Goal: Task Accomplishment & Management: Manage account settings

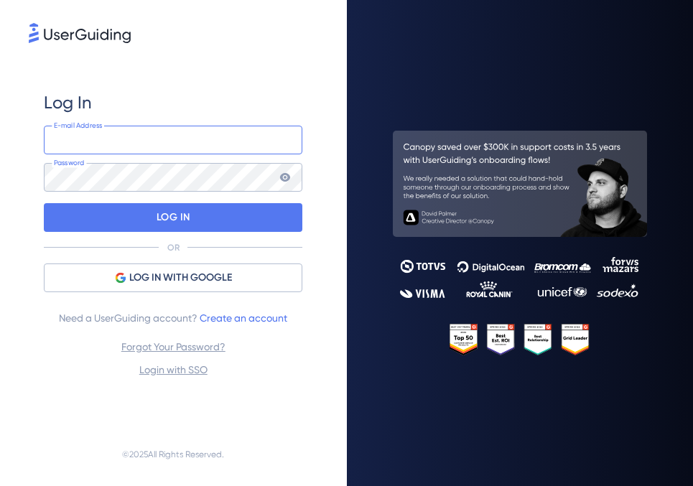
click at [168, 146] on input "email" at bounding box center [173, 140] width 259 height 29
type input "[PERSON_NAME][EMAIL_ADDRESS][DOMAIN_NAME]"
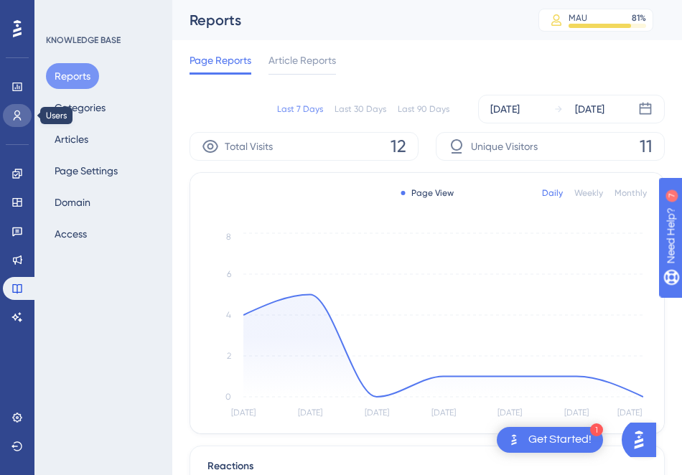
click at [19, 115] on icon at bounding box center [18, 116] width 8 height 10
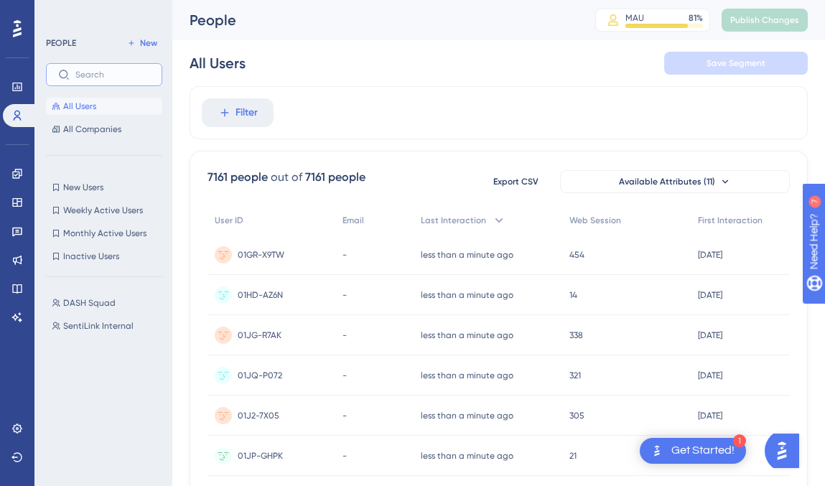
click at [140, 79] on input "text" at bounding box center [112, 75] width 75 height 10
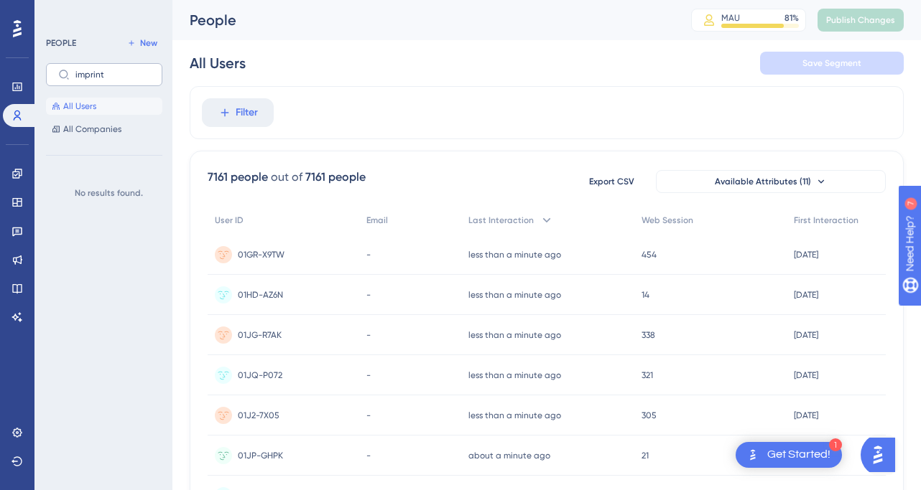
click at [120, 68] on label "imprint" at bounding box center [104, 74] width 116 height 23
click at [120, 70] on input "imprint" at bounding box center [112, 75] width 75 height 10
type input "i"
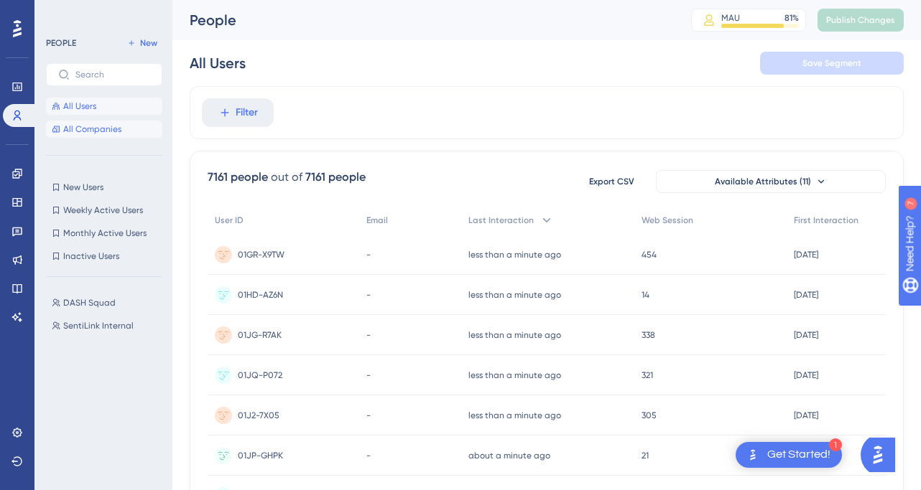
click at [93, 132] on span "All Companies" at bounding box center [92, 129] width 58 height 11
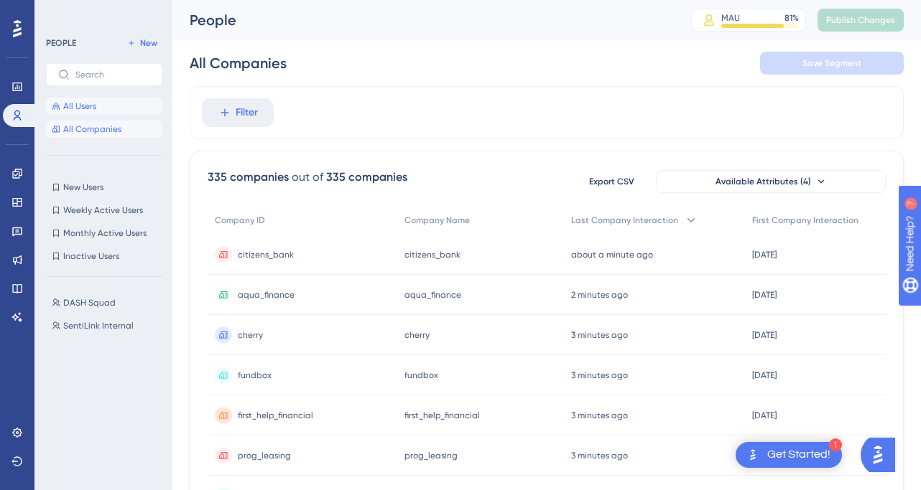
click at [99, 112] on button "All Users" at bounding box center [104, 106] width 116 height 17
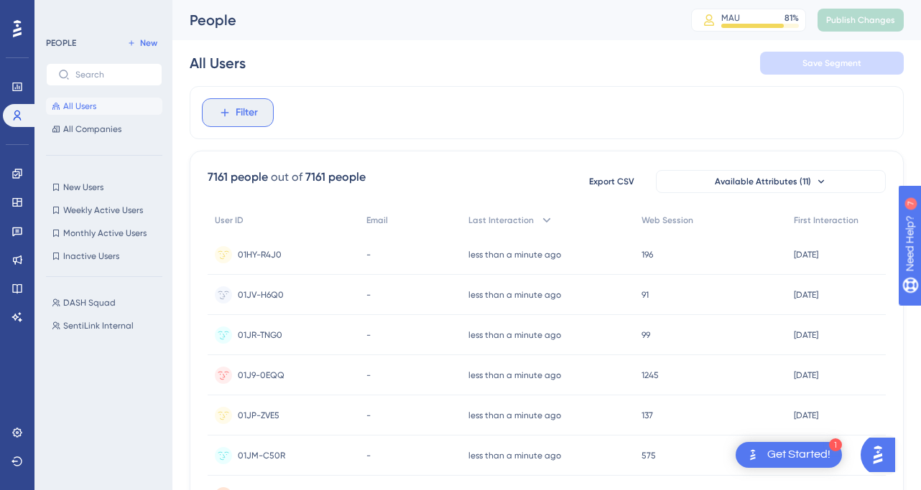
click at [238, 120] on span "Filter" at bounding box center [247, 112] width 22 height 17
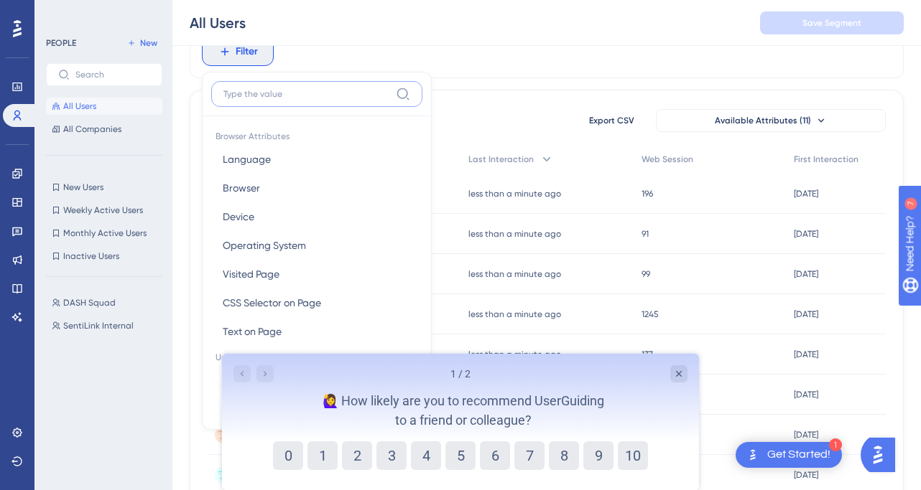
click at [338, 95] on input at bounding box center [306, 93] width 167 height 11
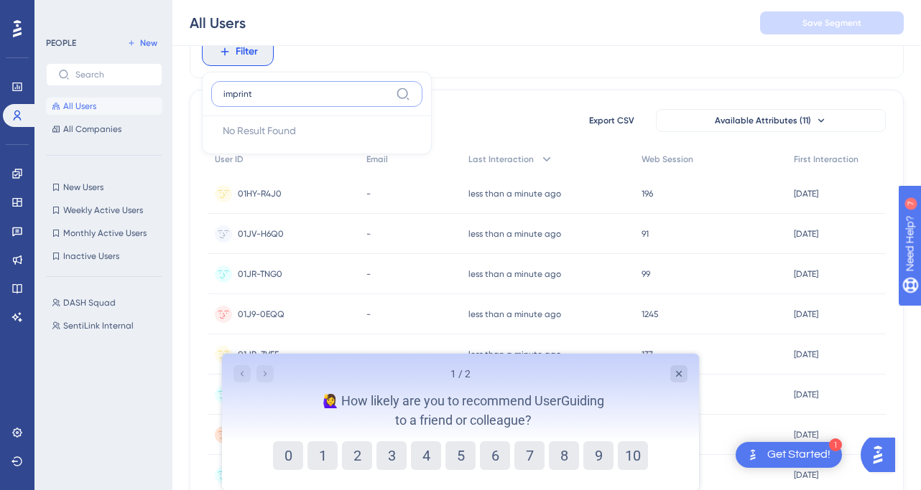
type input "imprint"
click at [313, 100] on label "imprint" at bounding box center [316, 94] width 211 height 26
click at [313, 100] on input "imprint" at bounding box center [306, 93] width 167 height 11
click at [313, 99] on input "imprint" at bounding box center [306, 93] width 167 height 11
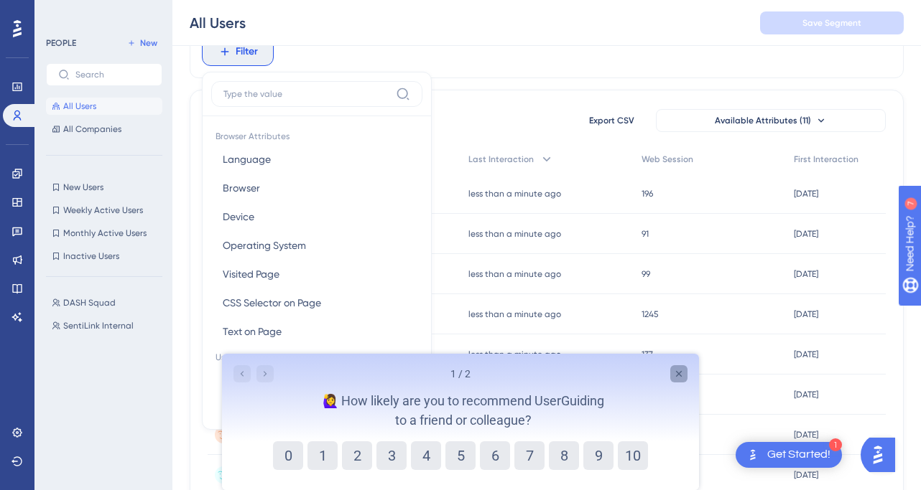
click at [674, 372] on icon "Close survey" at bounding box center [678, 373] width 11 height 11
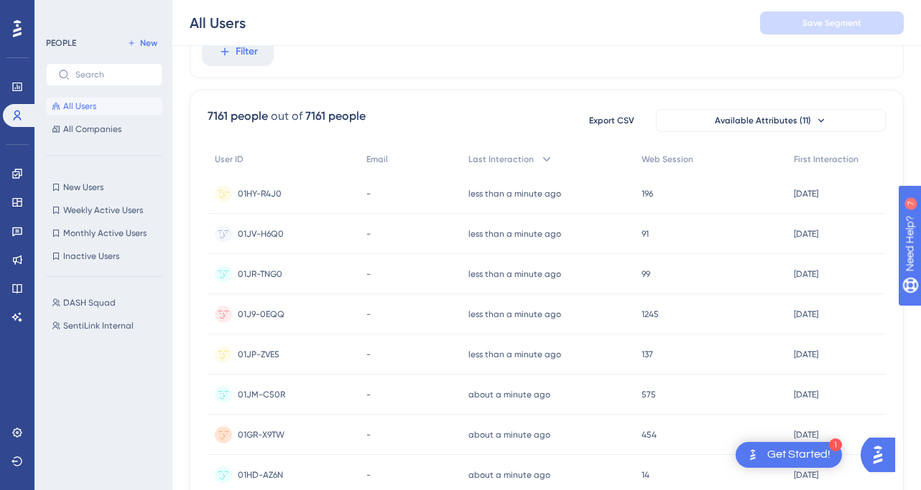
click at [269, 195] on span "01HY-R4J0" at bounding box center [260, 193] width 44 height 11
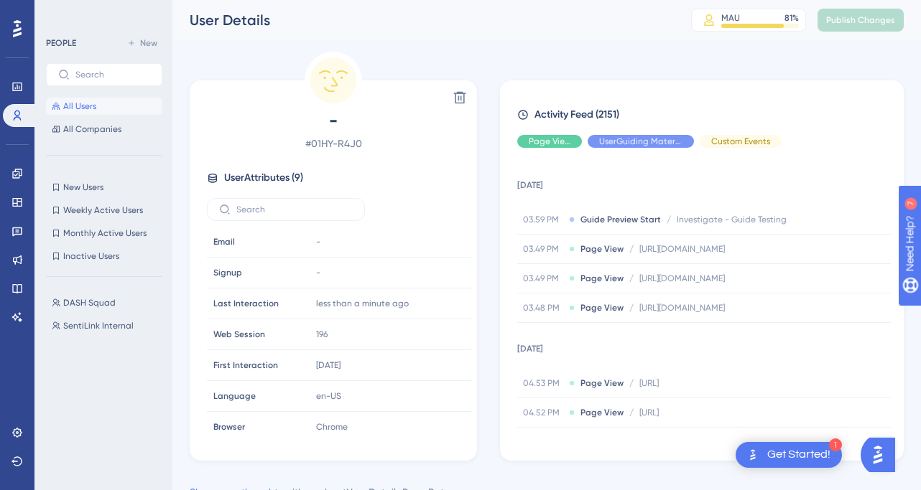
click at [514, 71] on div "Delete - # 01HY-R4J0 User Attributes ( 9 ) Email Email - Signup Signup - Last I…" at bounding box center [547, 256] width 714 height 409
click at [56, 106] on icon at bounding box center [55, 106] width 7 height 7
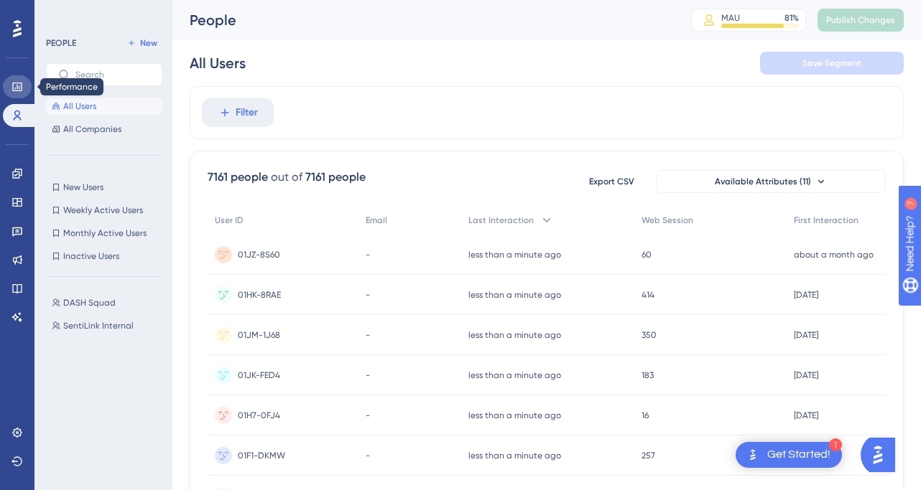
click at [27, 88] on link at bounding box center [17, 86] width 29 height 23
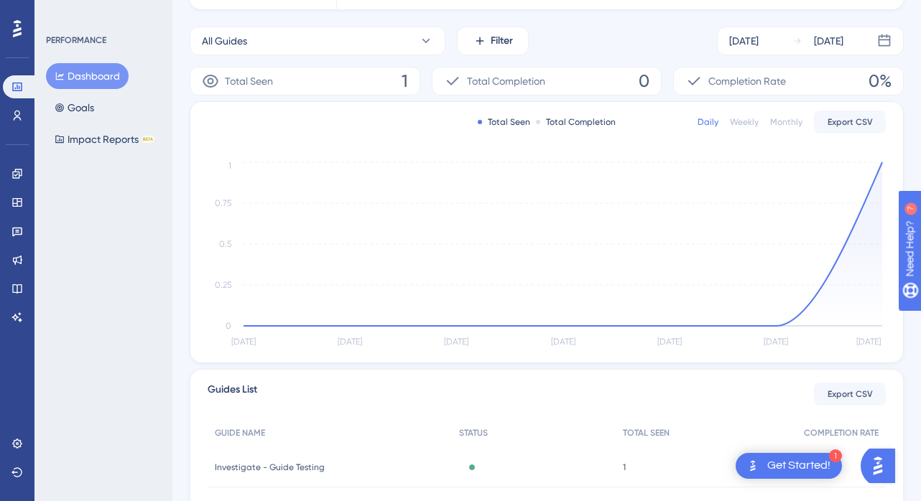
scroll to position [311, 0]
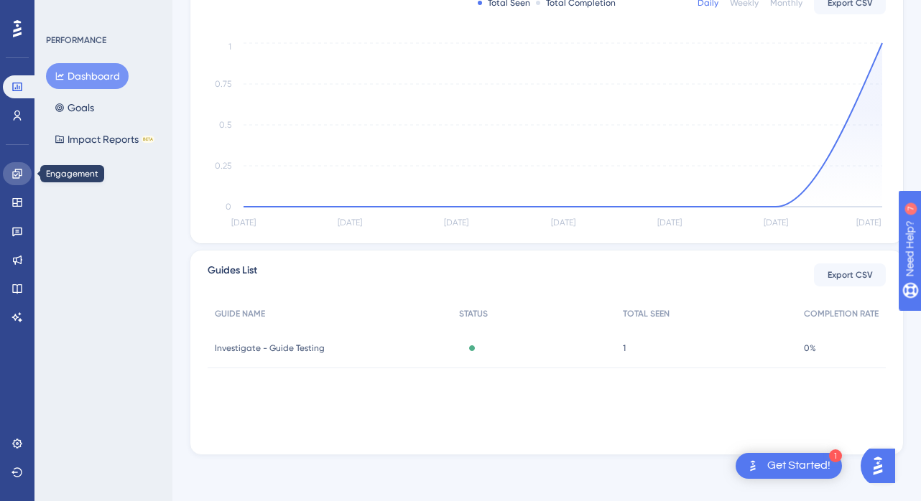
click at [17, 174] on icon at bounding box center [16, 173] width 11 height 11
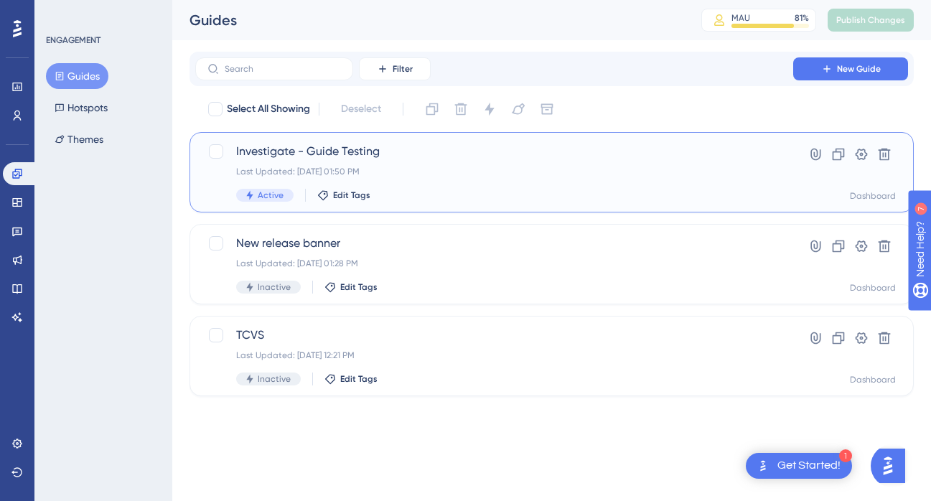
click at [371, 151] on span "Investigate - Guide Testing" at bounding box center [494, 151] width 516 height 17
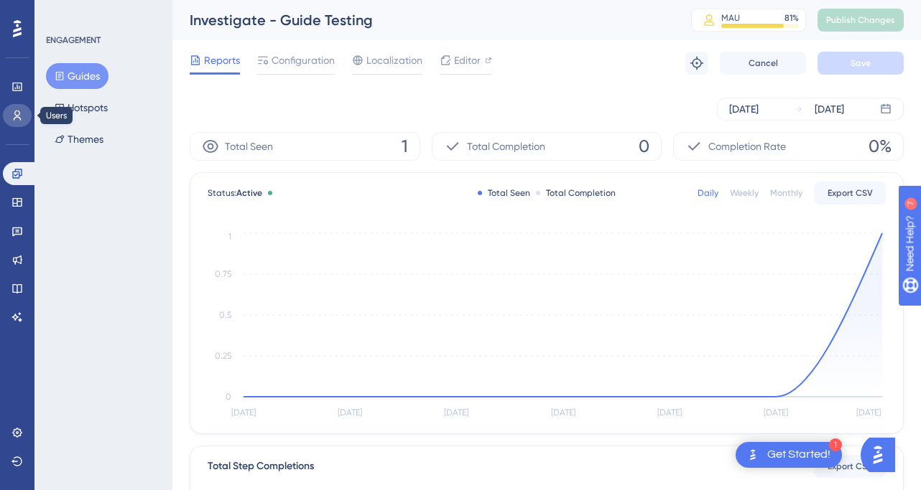
click at [13, 118] on icon at bounding box center [16, 115] width 11 height 11
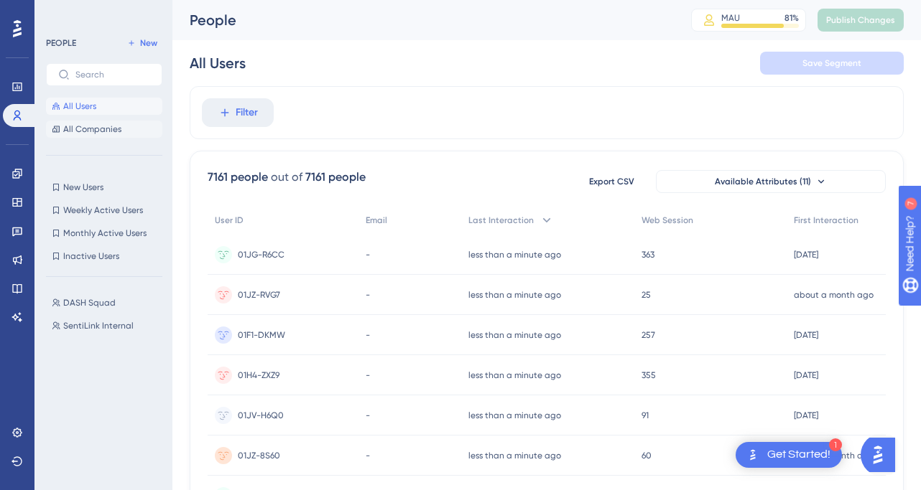
click at [115, 134] on span "All Companies" at bounding box center [92, 129] width 58 height 11
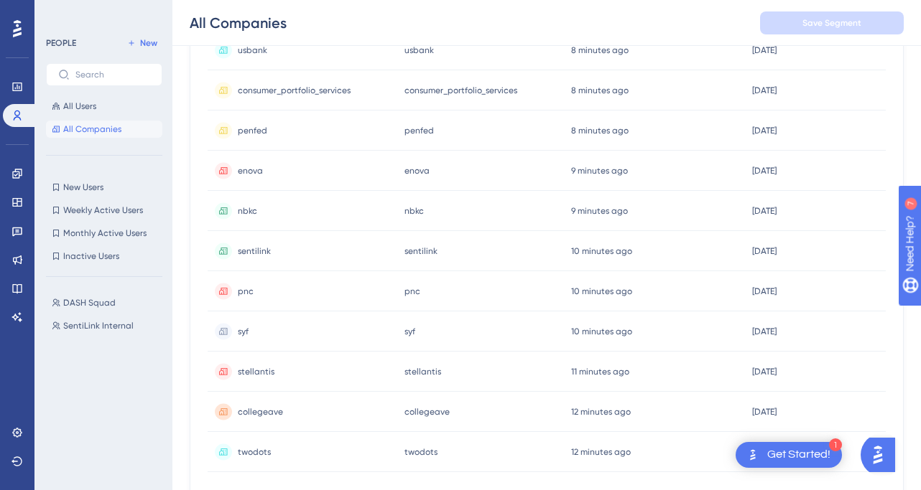
scroll to position [297, 0]
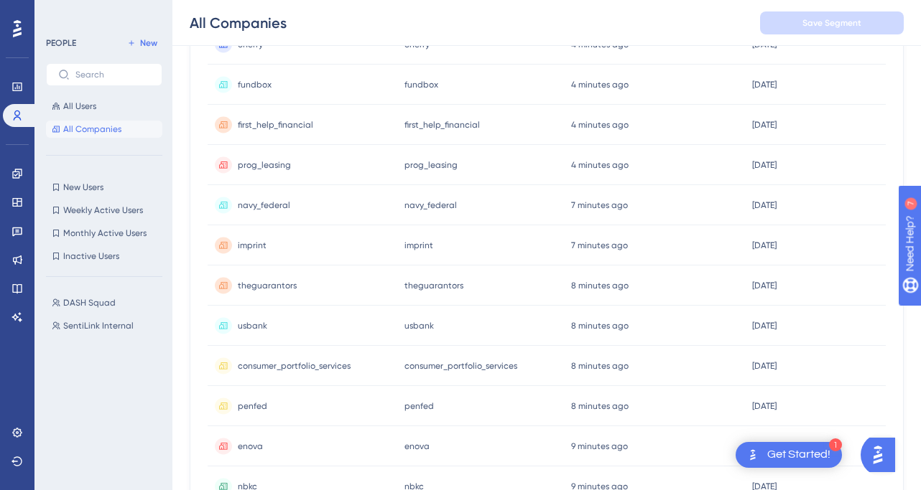
click at [288, 241] on div "imprint imprint" at bounding box center [303, 245] width 190 height 40
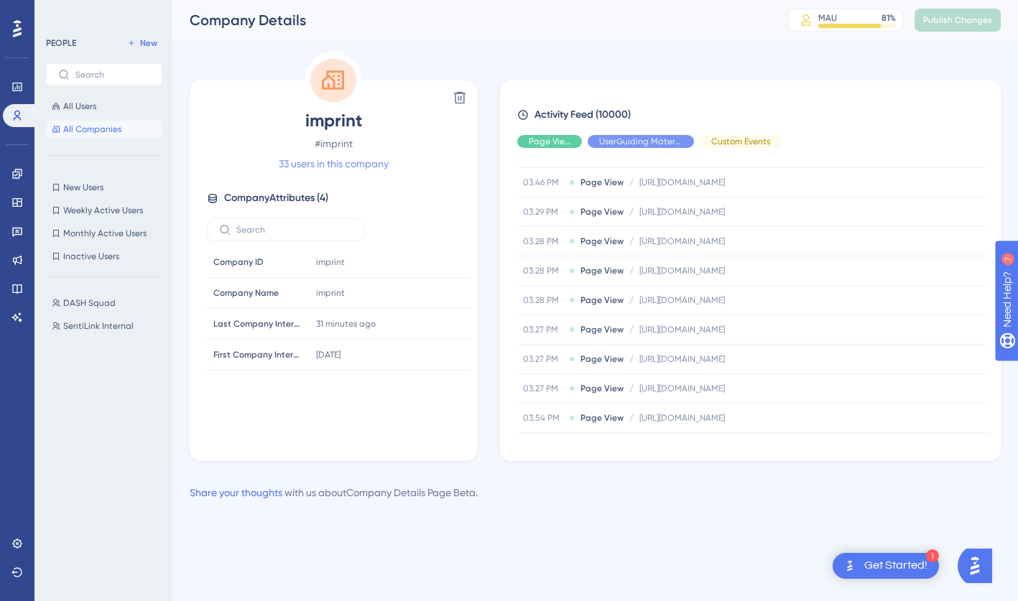
click at [378, 166] on link "33 users in this company" at bounding box center [334, 163] width 110 height 17
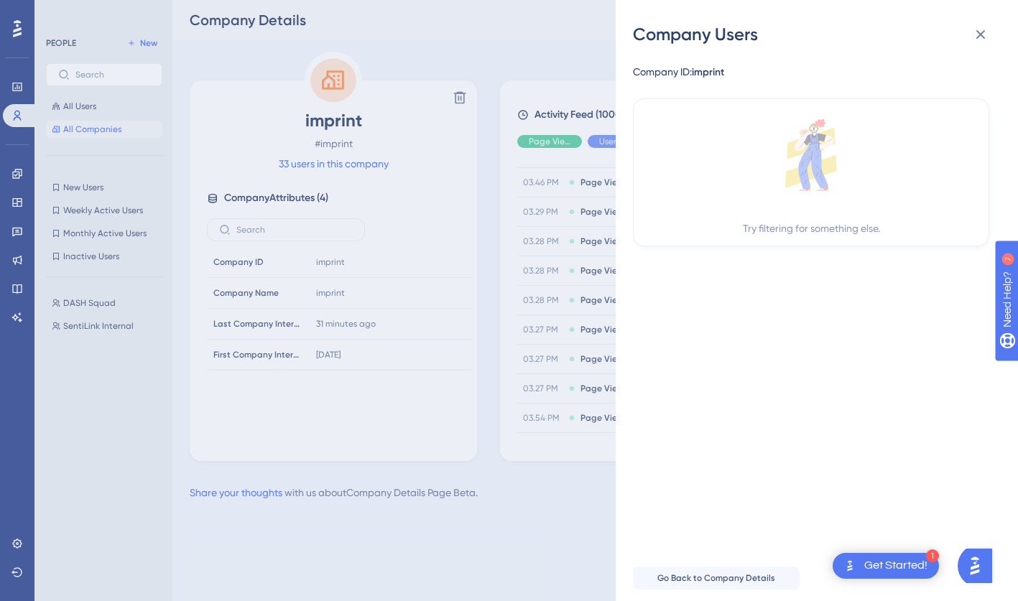
click at [347, 163] on div "Company Users Company ID: imprint Try filtering for something else. Go Back to …" at bounding box center [509, 300] width 1018 height 601
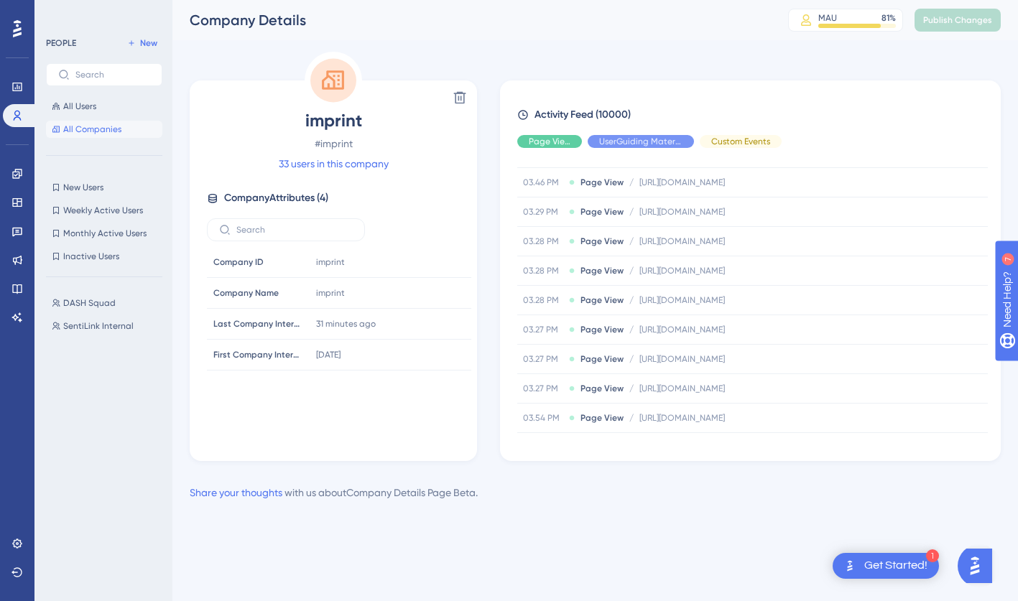
click at [347, 163] on link "33 users in this company" at bounding box center [334, 163] width 110 height 17
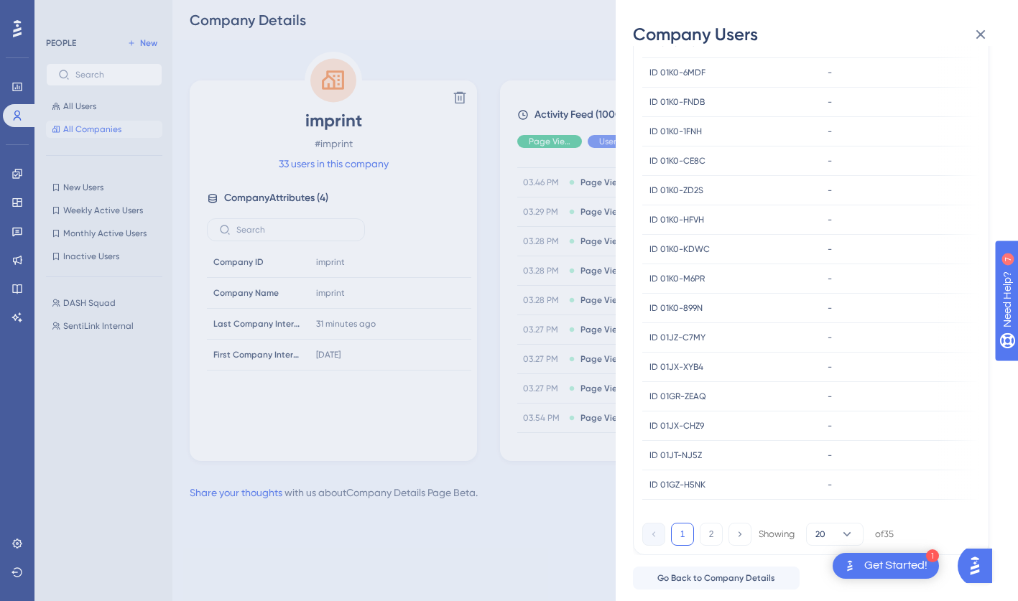
scroll to position [230, 0]
click at [692, 485] on icon at bounding box center [846, 534] width 14 height 14
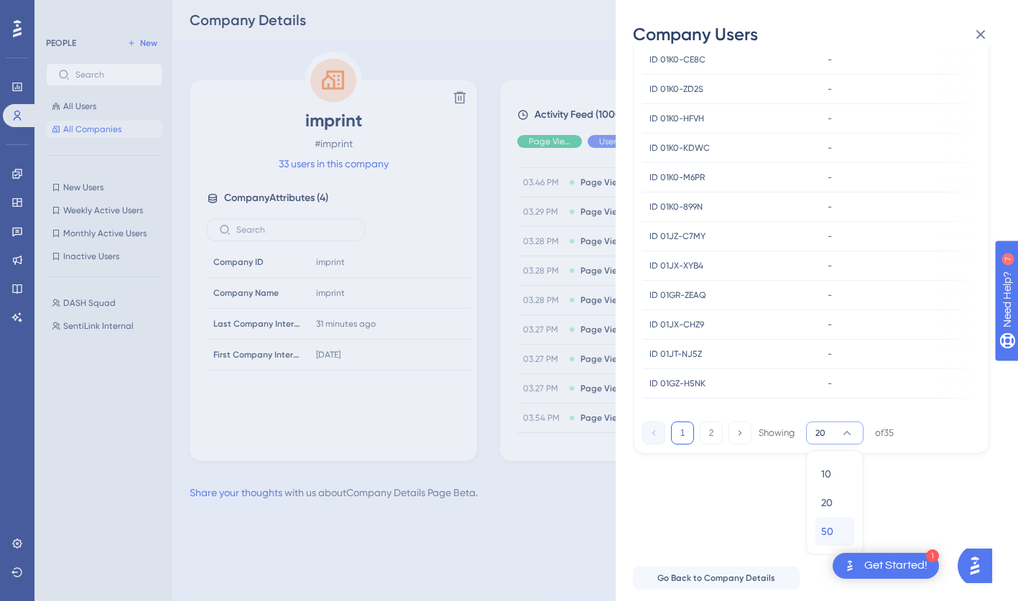
click at [692, 485] on div "50 50" at bounding box center [834, 531] width 27 height 29
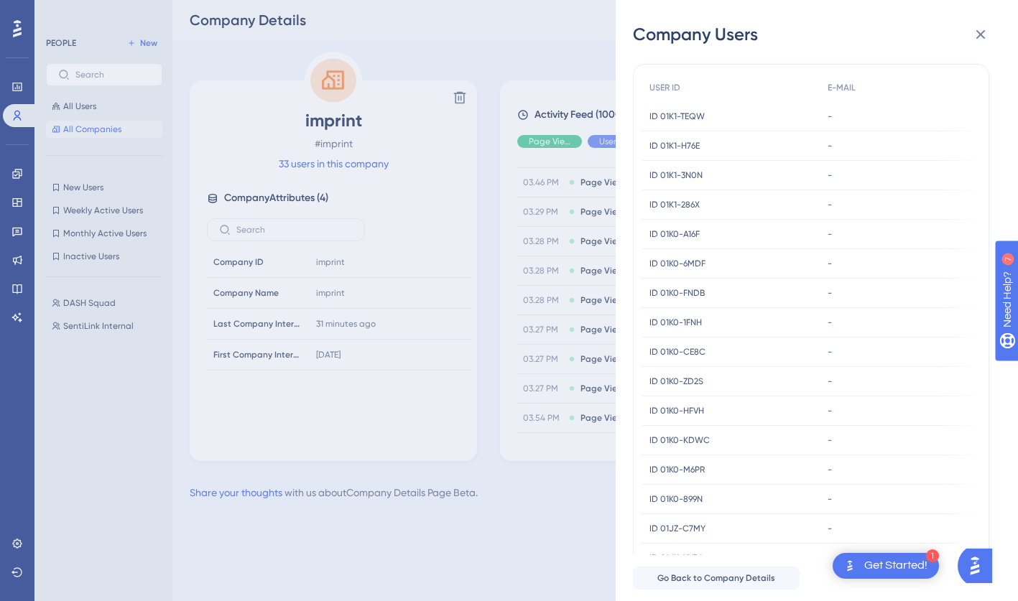
scroll to position [0, 0]
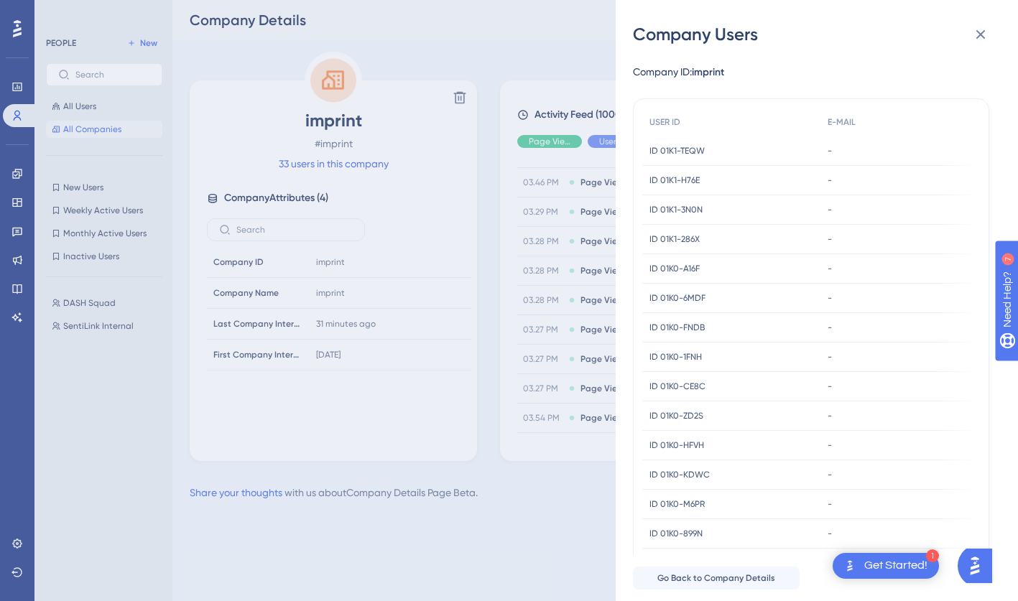
click at [522, 61] on div "Company Users Company ID: imprint USER ID E-MAIL ID 01K1-TEQW ID 01K1-TEQW - - …" at bounding box center [509, 300] width 1018 height 601
